Goal: Communication & Community: Ask a question

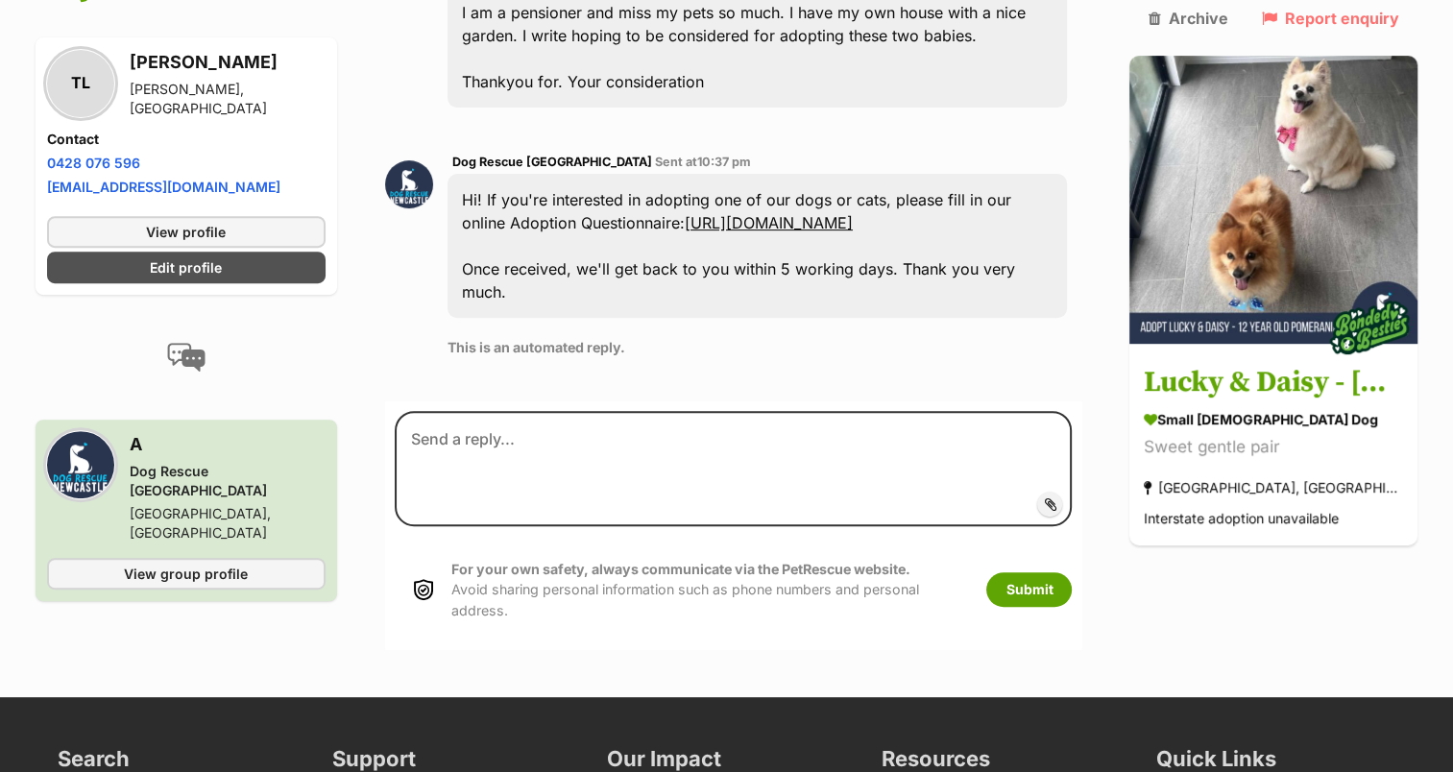
scroll to position [754, 0]
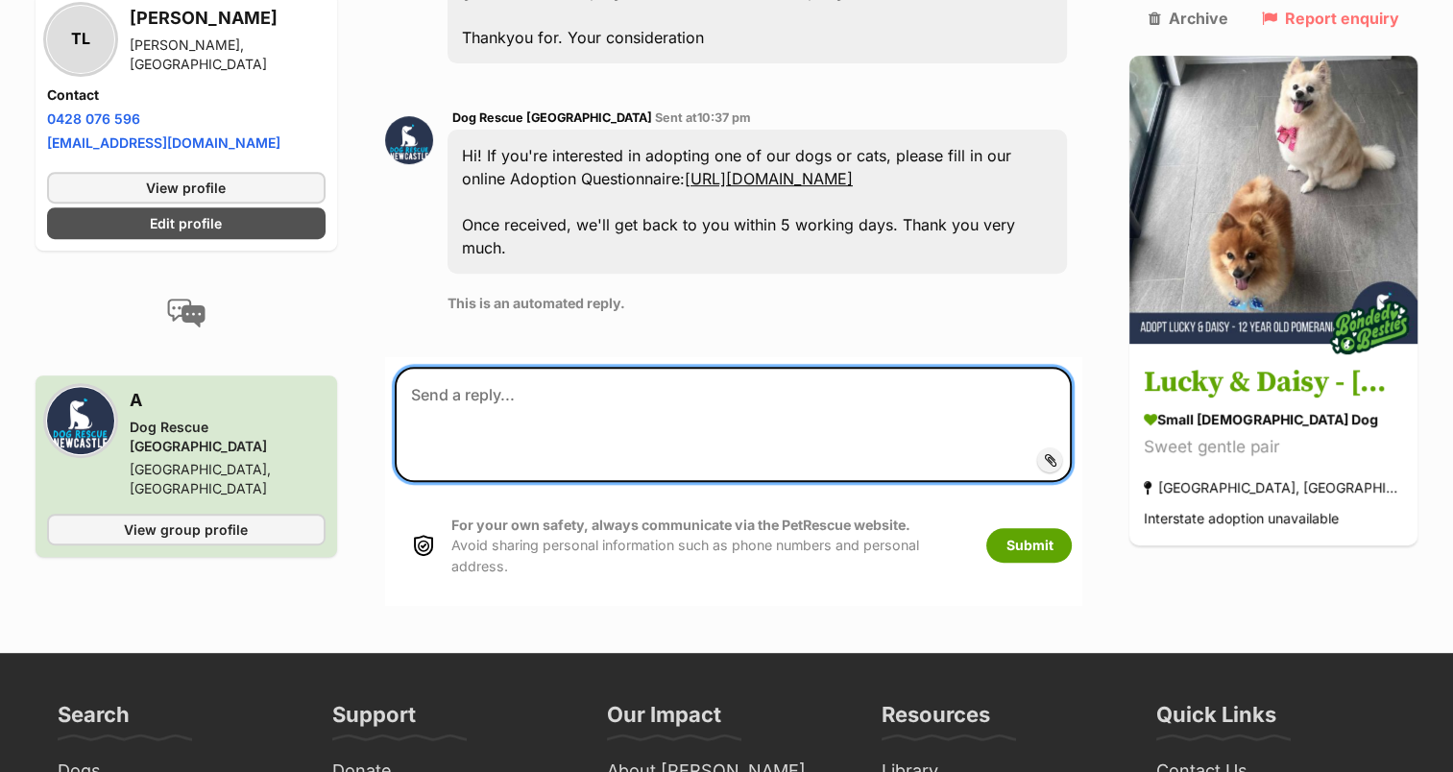
click at [495, 367] on textarea at bounding box center [734, 424] width 678 height 115
click at [605, 400] on textarea "I am interested in Lucky &" at bounding box center [734, 424] width 678 height 115
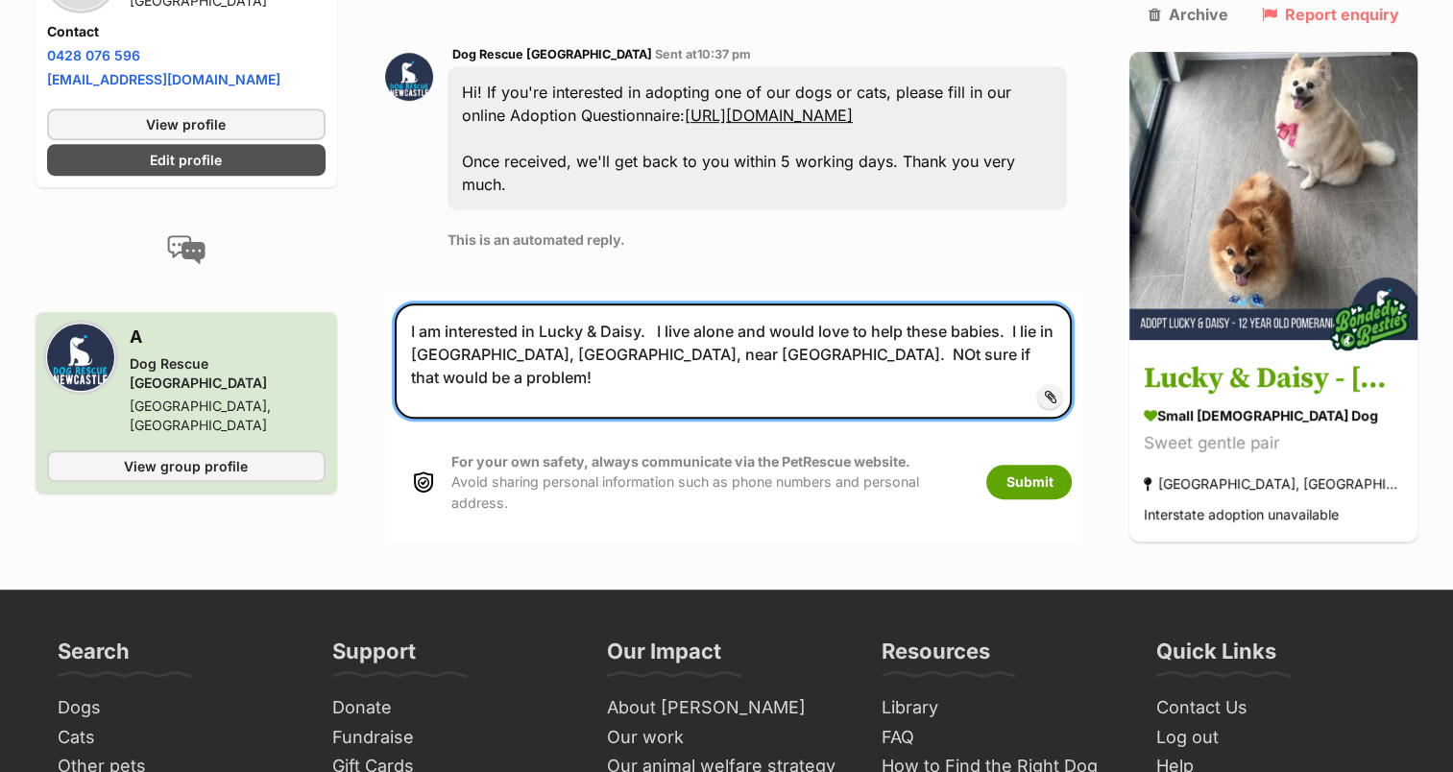
scroll to position [850, 0]
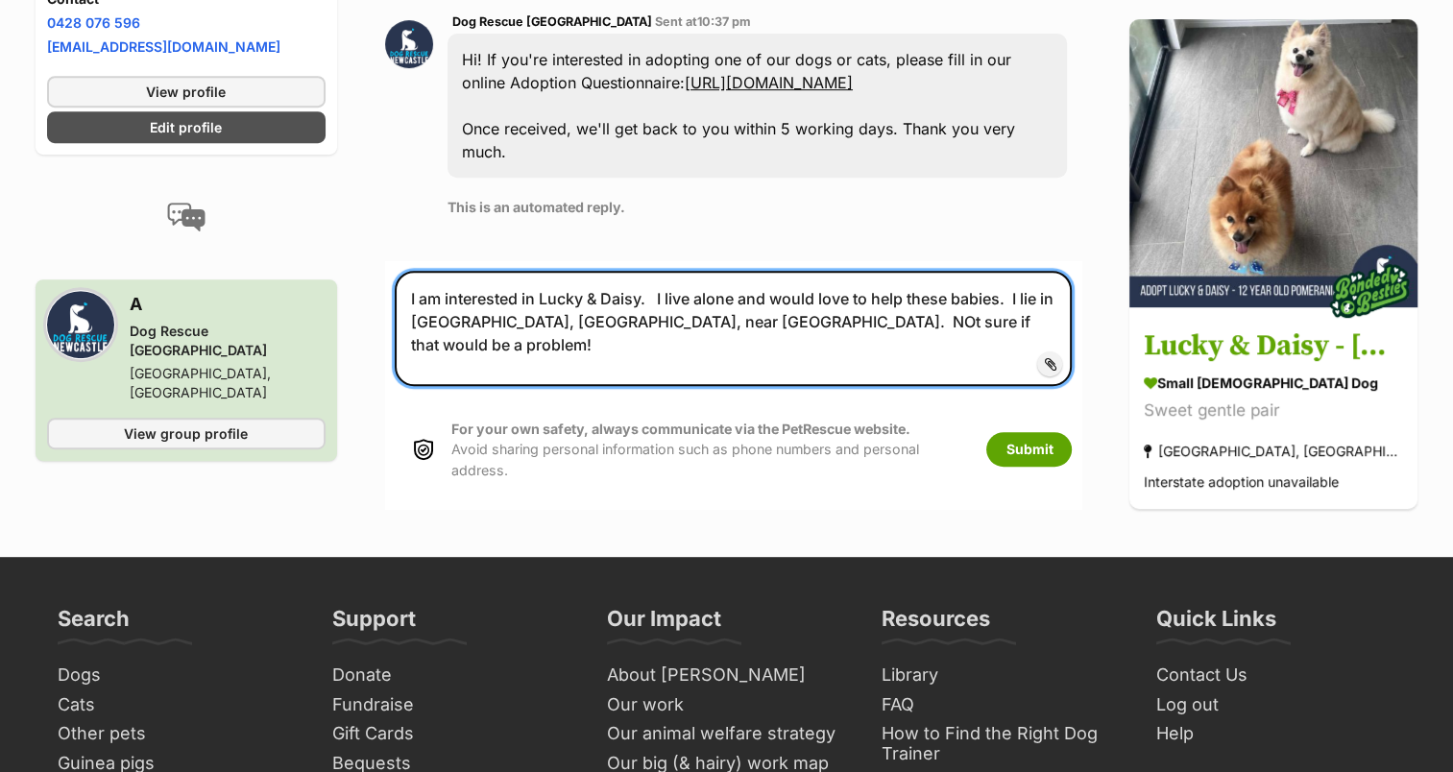
click at [1041, 276] on textarea "I am interested in Lucky & Daisy. I live alone and would love to help these bab…" at bounding box center [734, 328] width 678 height 115
click at [879, 326] on textarea "I am interested in Lucky & Daisy. I live alone and would love to help these bab…" at bounding box center [734, 328] width 678 height 115
click at [918, 338] on textarea "I am interested in Lucky & Daisy. I live alone and would love to help these bab…" at bounding box center [734, 328] width 678 height 115
click at [957, 357] on textarea "I am interested in Lucky & Daisy. I live alone and would love to help these bab…" at bounding box center [734, 328] width 678 height 115
type textarea "I am interested in Lucky & Daisy. I live alone and would love to help these bab…"
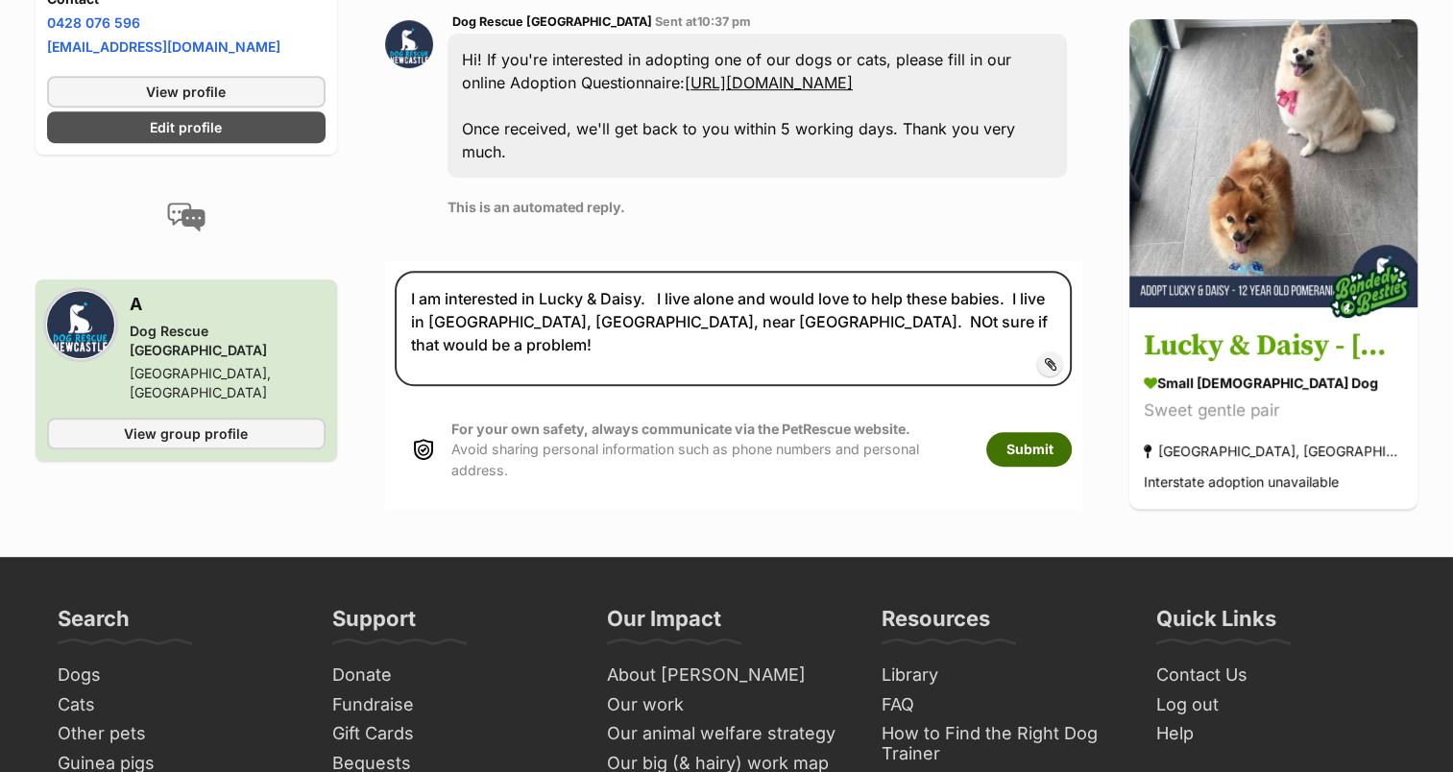
click at [999, 432] on button "Submit" at bounding box center [1028, 449] width 85 height 35
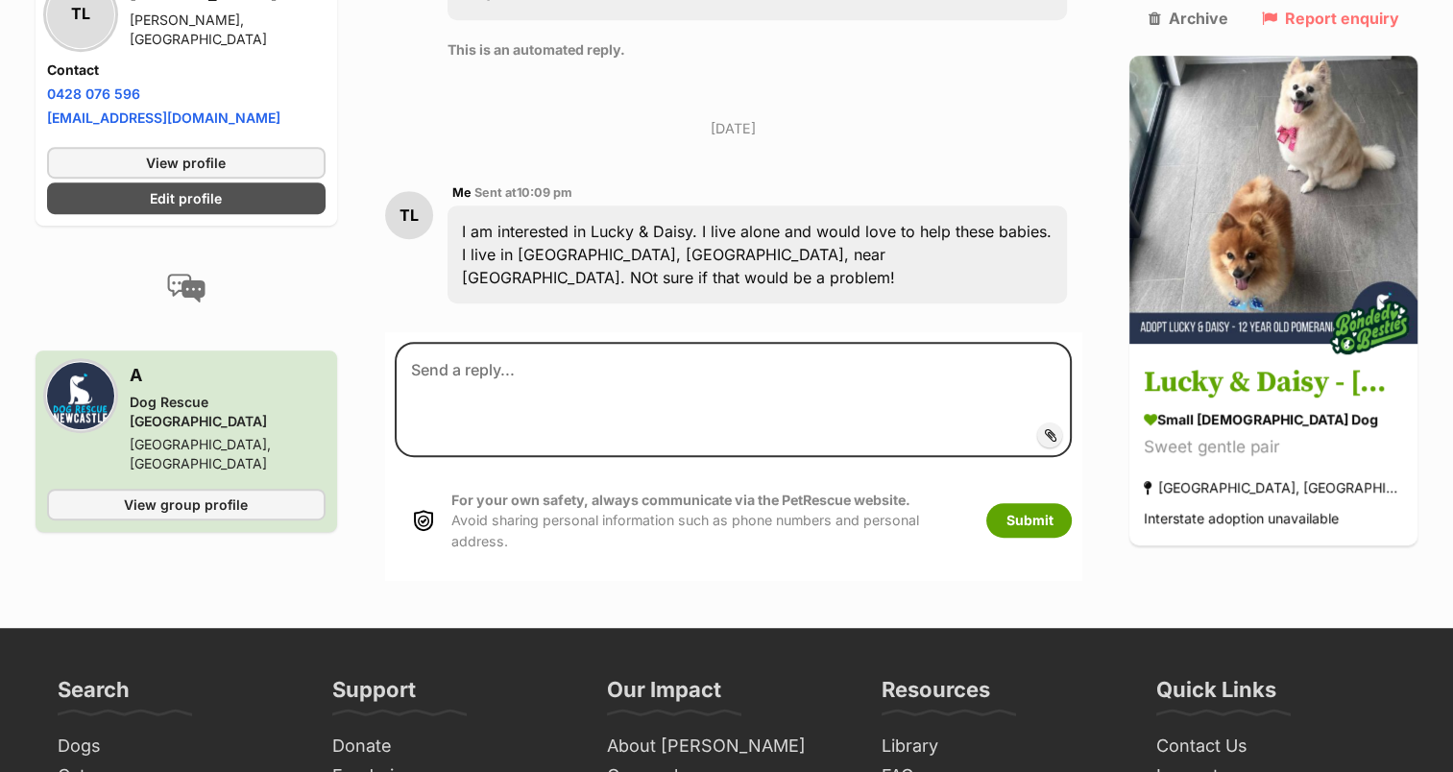
scroll to position [1138, 0]
